Goal: Transaction & Acquisition: Download file/media

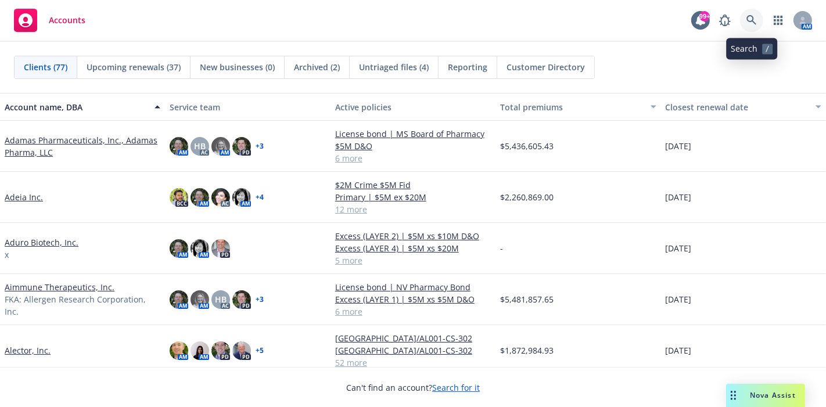
click at [751, 23] on icon at bounding box center [752, 20] width 10 height 10
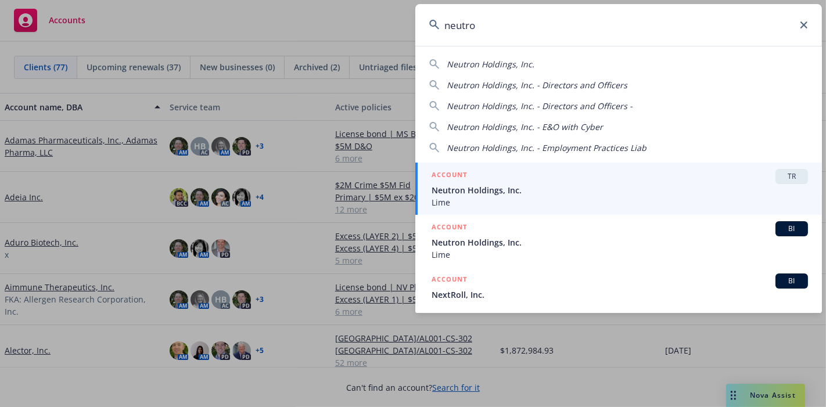
type input "neutro"
click at [466, 189] on span "Neutron Holdings, Inc." at bounding box center [620, 190] width 376 height 12
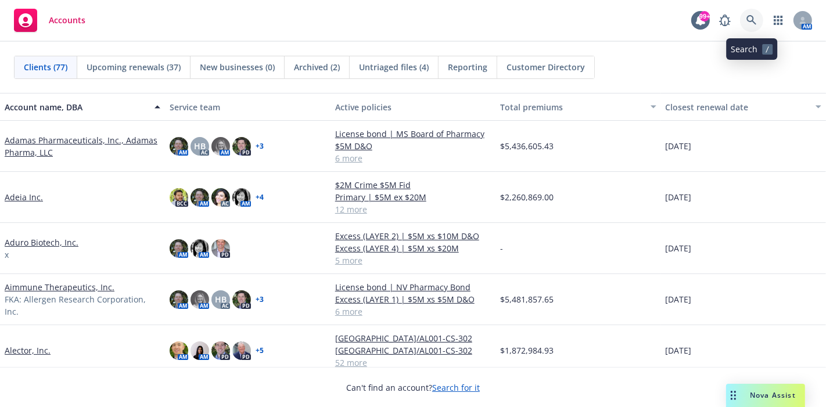
click at [750, 19] on icon at bounding box center [752, 20] width 10 height 10
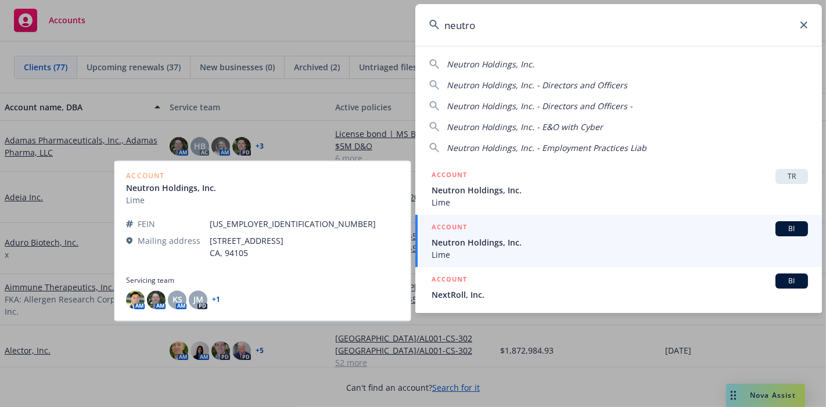
type input "neutro"
click at [474, 242] on span "Neutron Holdings, Inc." at bounding box center [620, 242] width 376 height 12
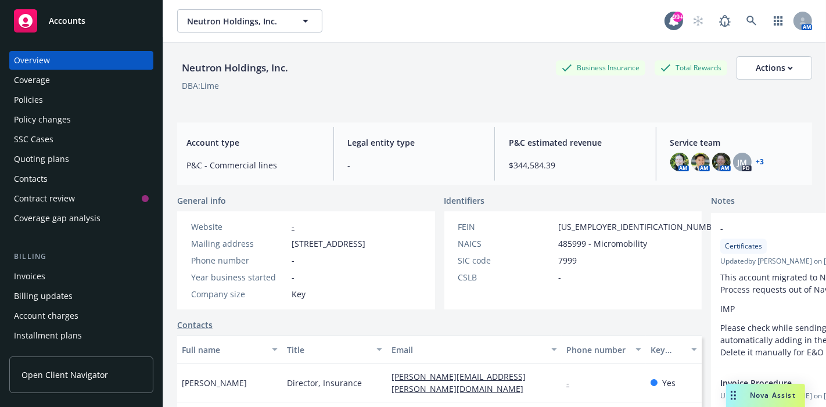
click at [40, 272] on div "Invoices" at bounding box center [29, 276] width 31 height 19
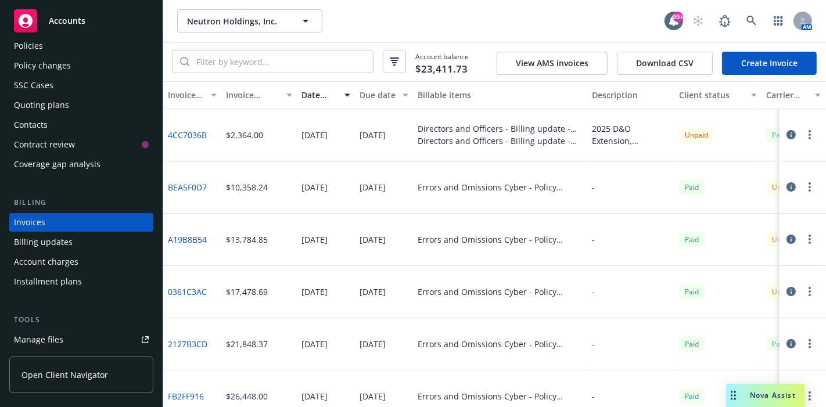
click at [194, 137] on link "4CC7036B" at bounding box center [187, 135] width 39 height 12
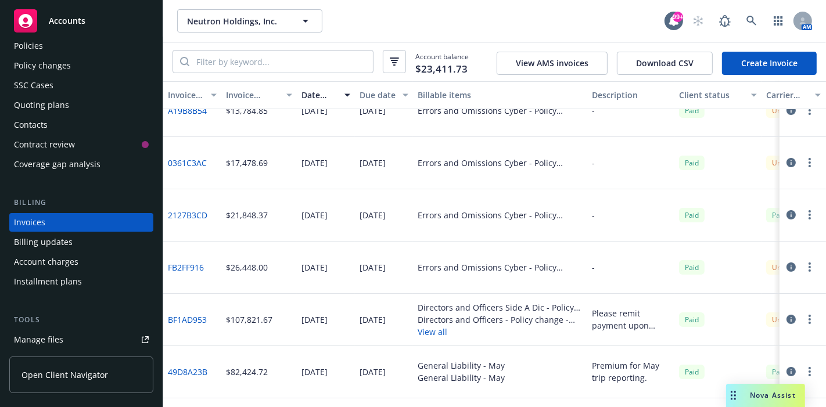
scroll to position [193, 0]
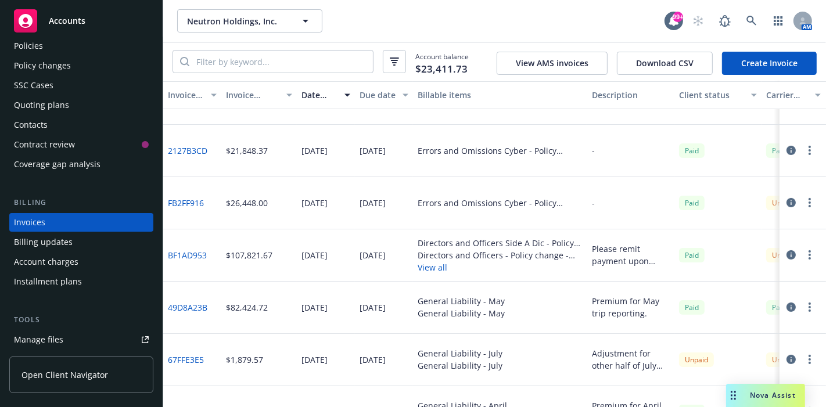
click at [191, 254] on link "BF1AD953" at bounding box center [187, 255] width 39 height 12
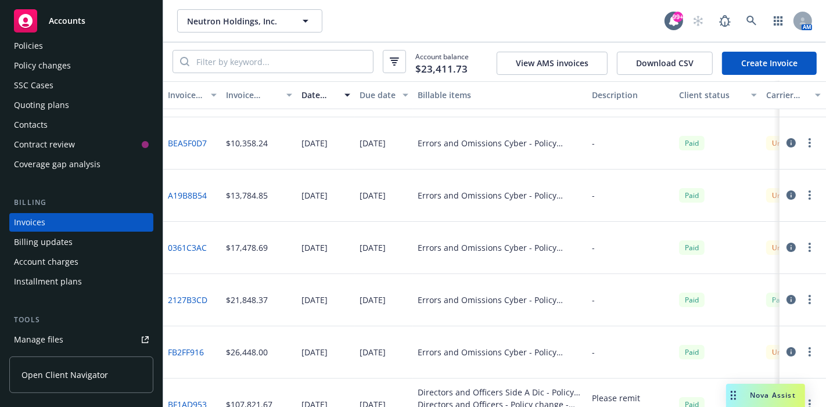
scroll to position [0, 0]
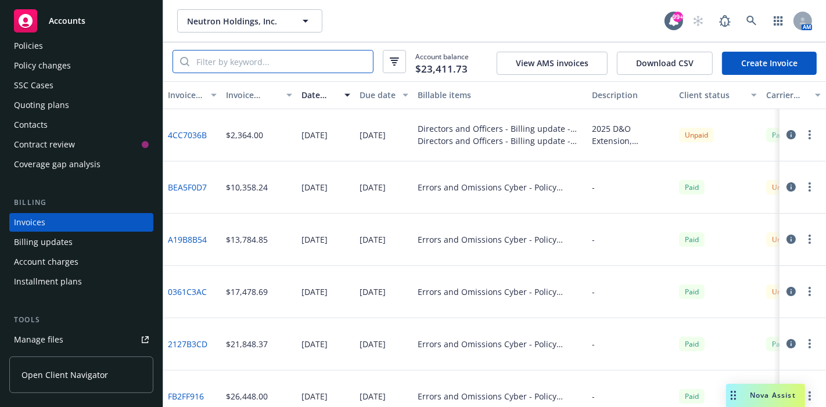
click at [309, 69] on input "search" at bounding box center [281, 62] width 184 height 22
type input "epl"
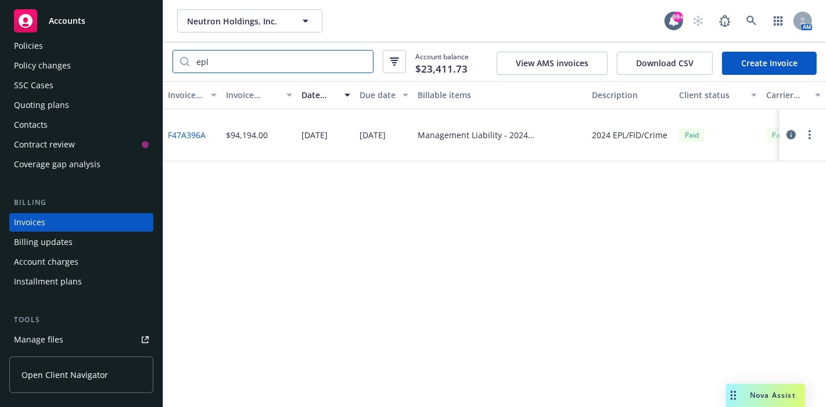
click at [361, 63] on input "epl" at bounding box center [281, 62] width 184 height 22
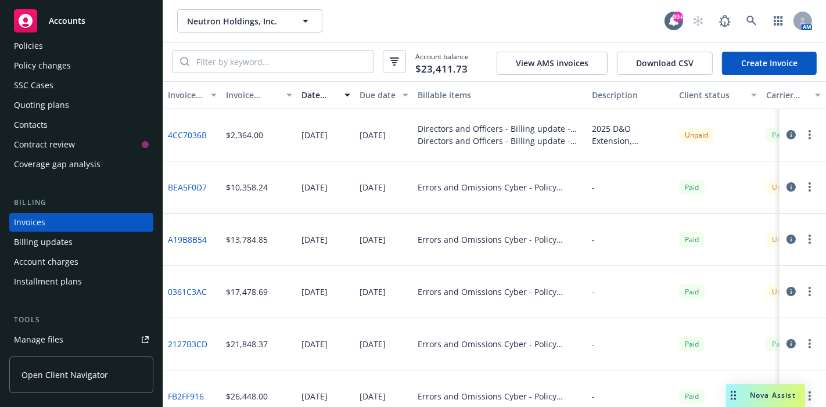
click at [246, 96] on div "Invoice amount" at bounding box center [252, 95] width 53 height 12
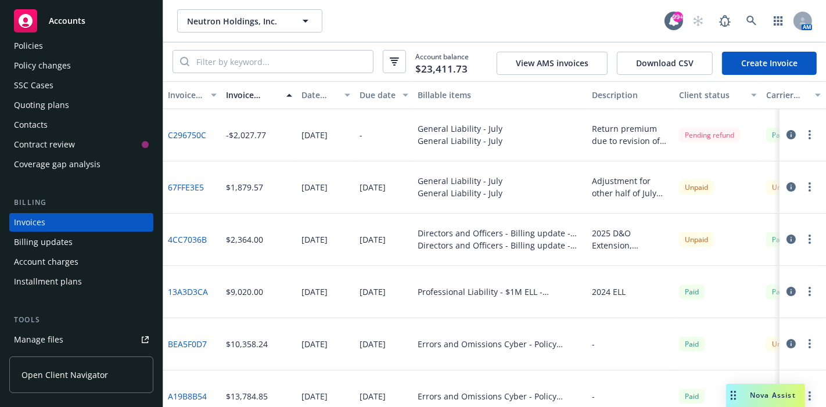
click at [321, 92] on div "Date issued" at bounding box center [320, 95] width 36 height 12
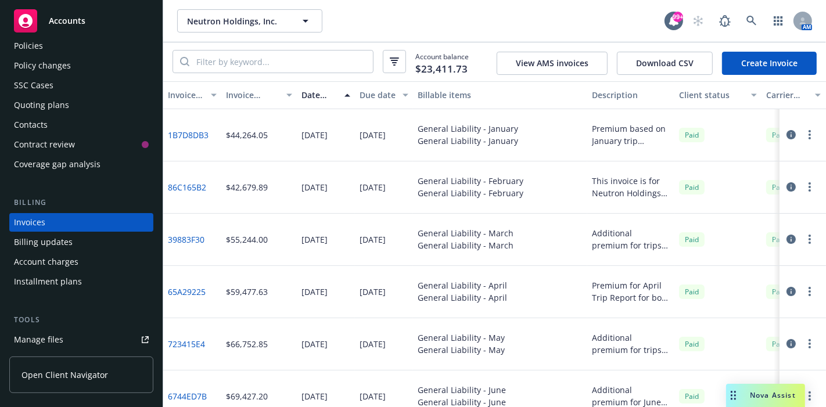
click at [316, 97] on div "Date issued" at bounding box center [320, 95] width 36 height 12
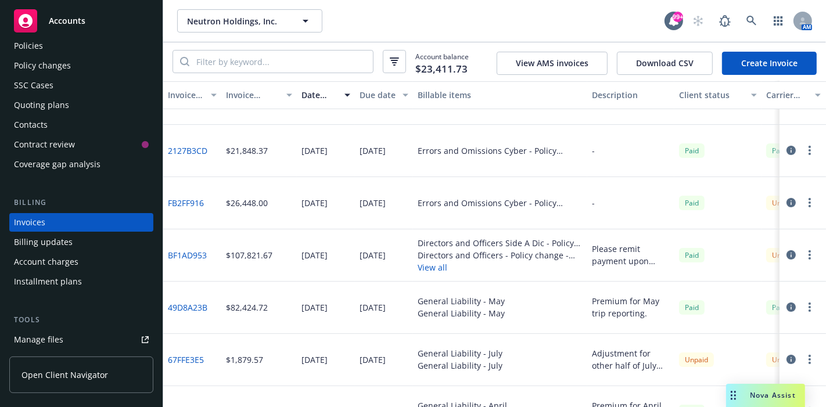
scroll to position [258, 0]
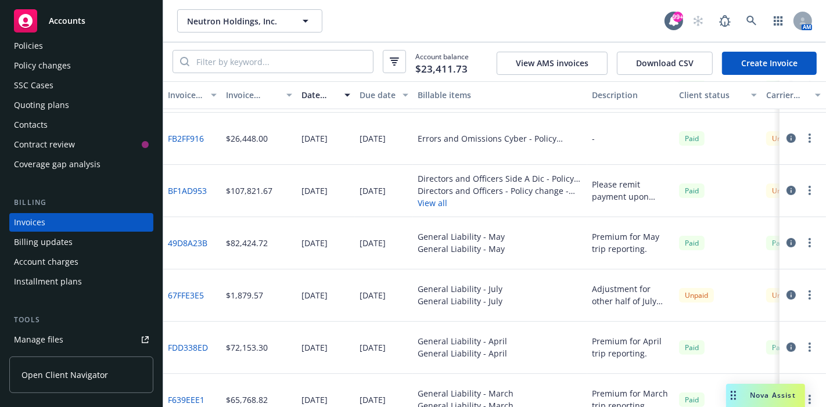
click at [433, 204] on button "View all" at bounding box center [500, 203] width 165 height 12
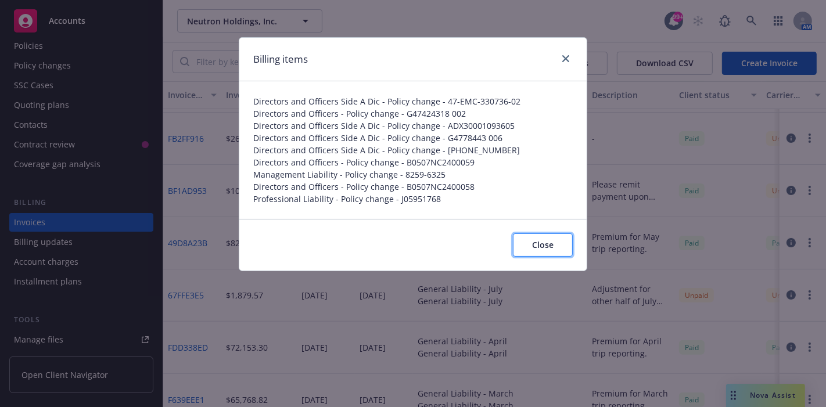
click at [541, 242] on span "Close" at bounding box center [542, 244] width 21 height 11
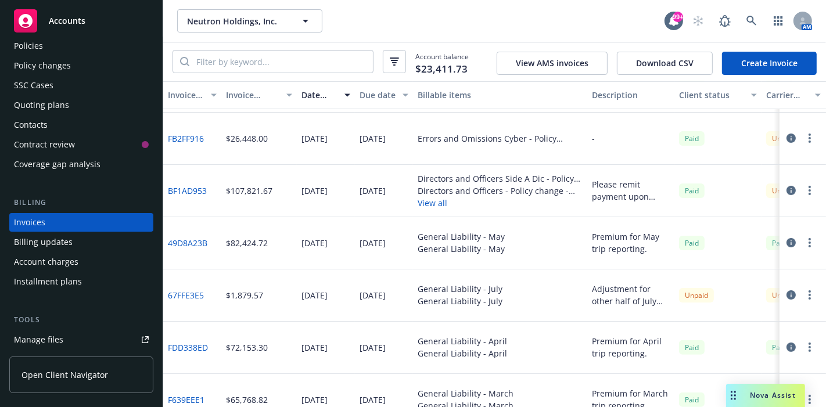
click at [192, 189] on link "BF1AD953" at bounding box center [187, 191] width 39 height 12
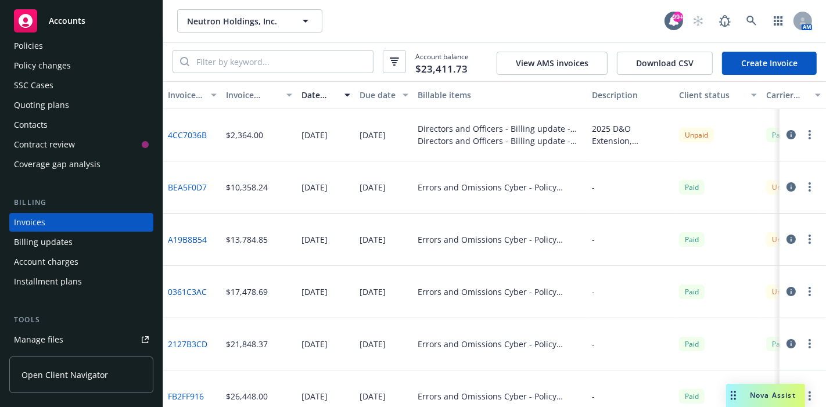
click at [200, 132] on link "4CC7036B" at bounding box center [187, 135] width 39 height 12
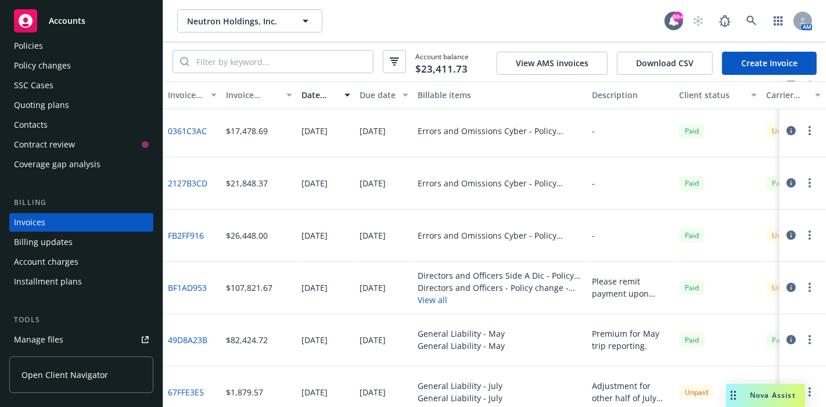
scroll to position [193, 0]
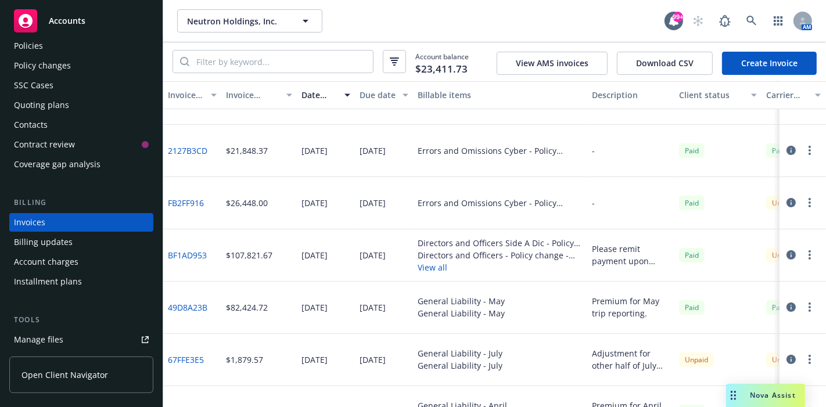
click at [436, 268] on button "View all" at bounding box center [500, 267] width 165 height 12
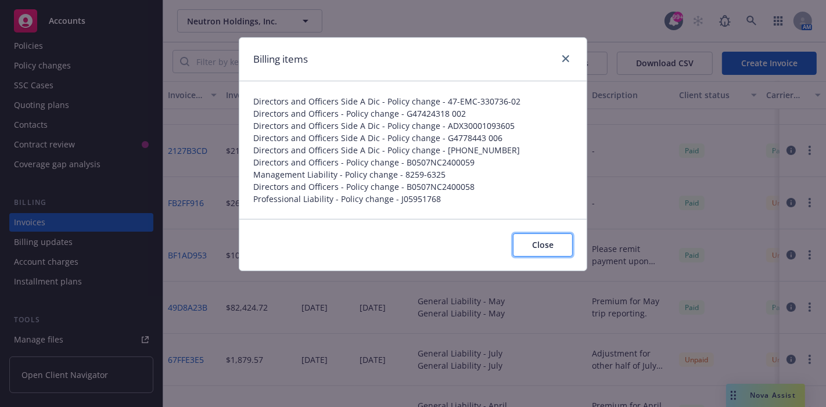
click at [550, 245] on span "Close" at bounding box center [542, 244] width 21 height 11
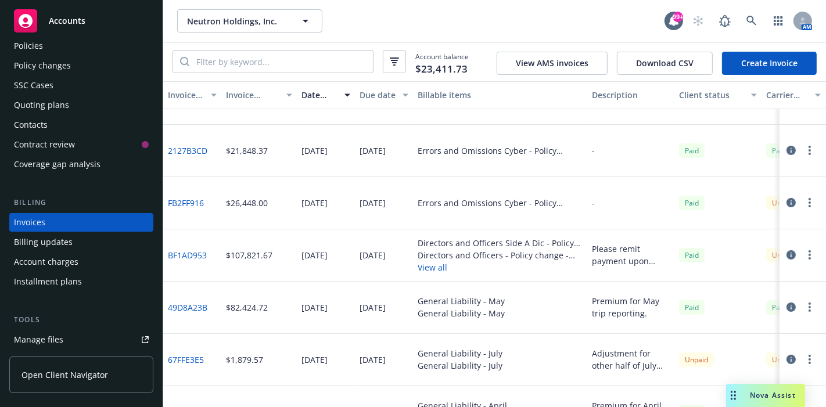
click at [185, 254] on link "BF1AD953" at bounding box center [187, 255] width 39 height 12
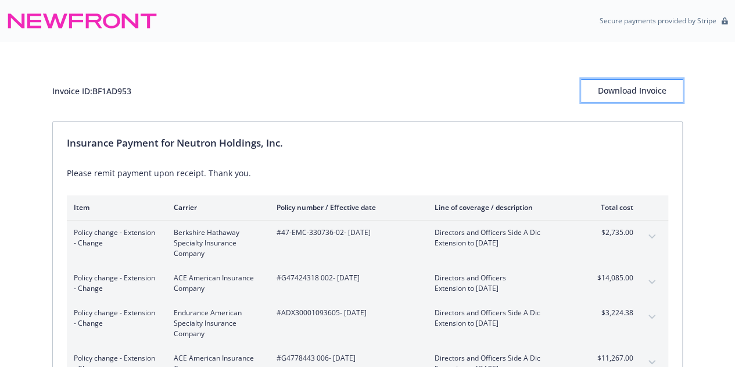
click at [602, 84] on div "Download Invoice" at bounding box center [632, 91] width 102 height 22
